Goal: Task Accomplishment & Management: Manage account settings

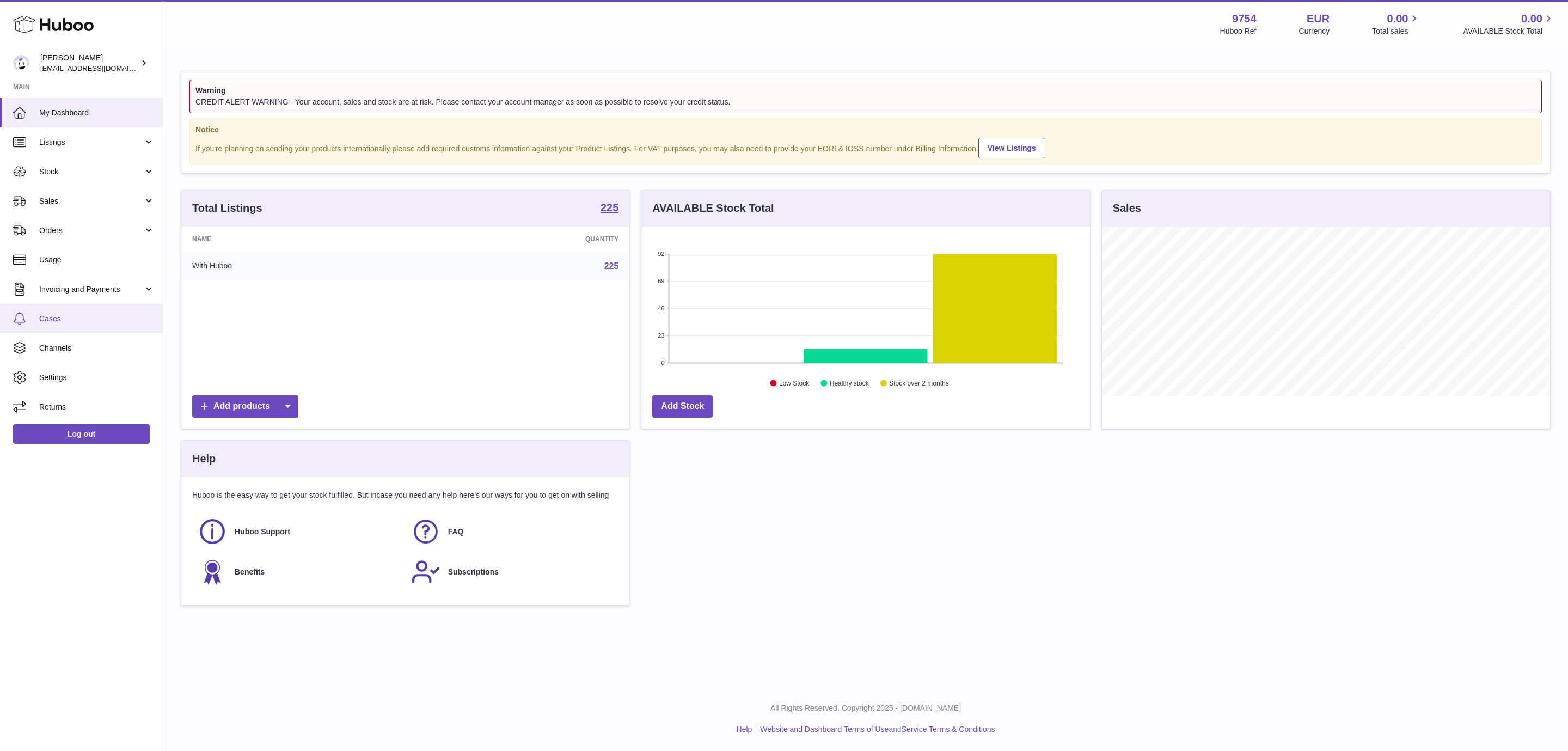
scroll to position [170, 447]
click at [75, 266] on link "Usage" at bounding box center [82, 259] width 163 height 29
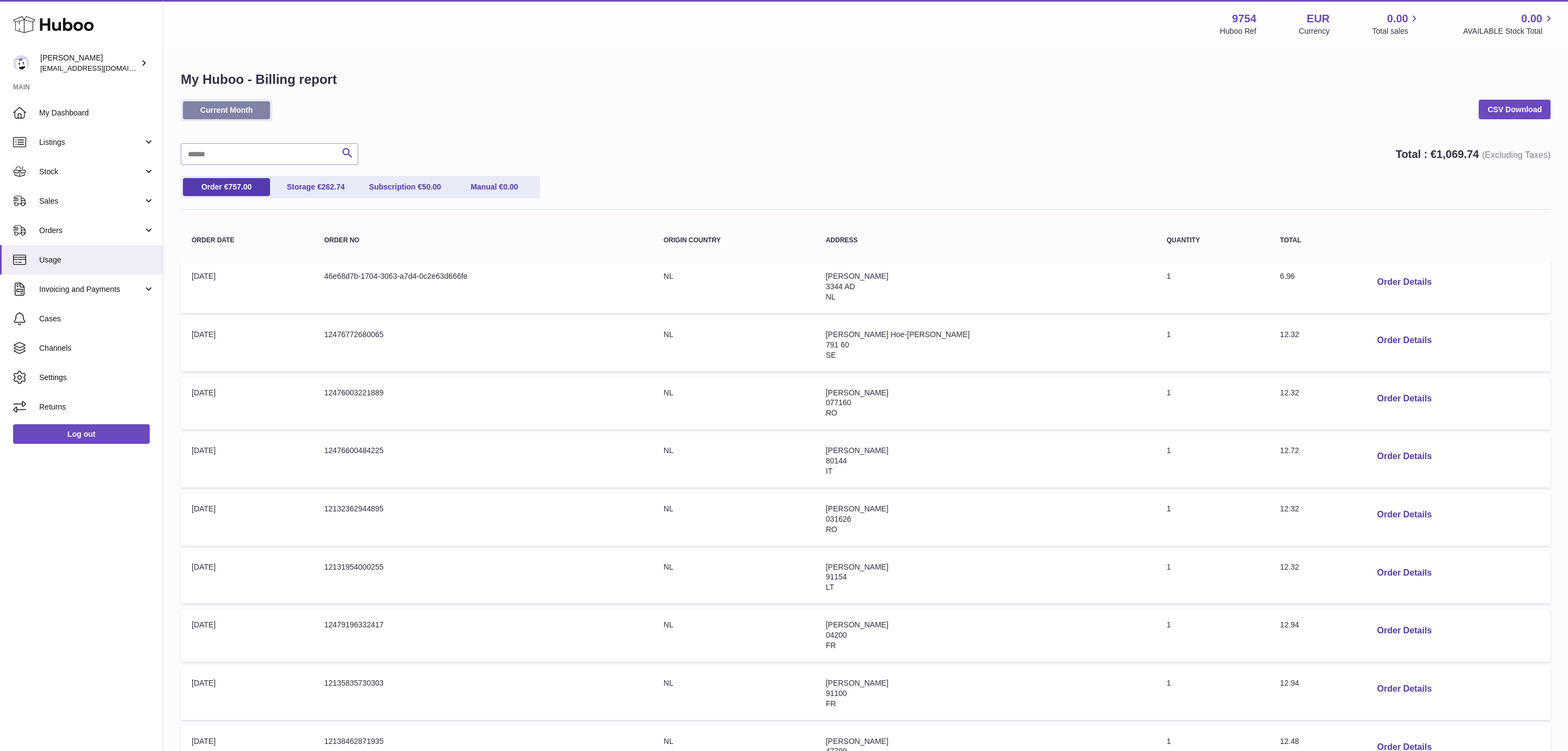
click at [222, 106] on link "Current Month" at bounding box center [226, 110] width 87 height 18
click at [1522, 103] on link "CSV Download" at bounding box center [1514, 109] width 72 height 19
click at [764, 55] on div "My Huboo - Billing report Current Month CSV Download Search Total : € 1,069.74 …" at bounding box center [865, 470] width 1404 height 842
